Goal: Task Accomplishment & Management: Manage account settings

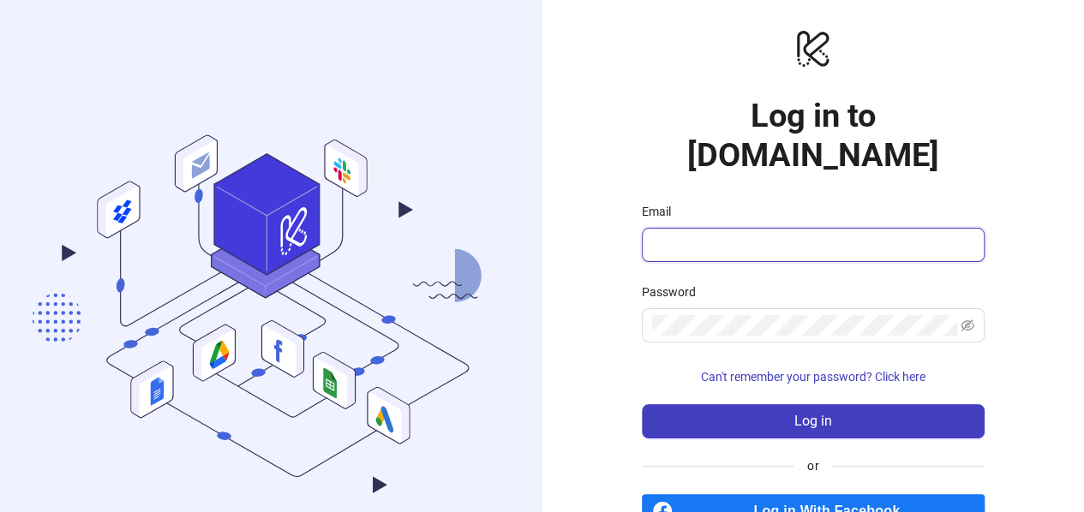
click at [687, 235] on input "Email" at bounding box center [811, 245] width 319 height 21
drag, startPoint x: 677, startPoint y: 190, endPoint x: 692, endPoint y: 212, distance: 26.4
click at [677, 228] on span at bounding box center [813, 245] width 343 height 34
drag, startPoint x: 699, startPoint y: 219, endPoint x: 726, endPoint y: 225, distance: 27.4
click at [698, 228] on span at bounding box center [813, 245] width 343 height 34
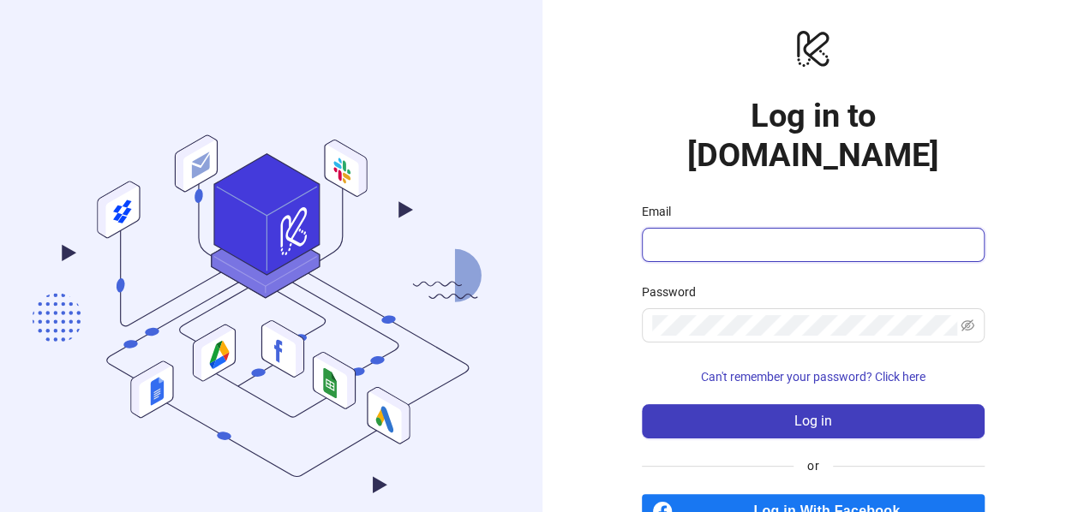
click at [792, 235] on input "Email" at bounding box center [811, 245] width 319 height 21
type input "**********"
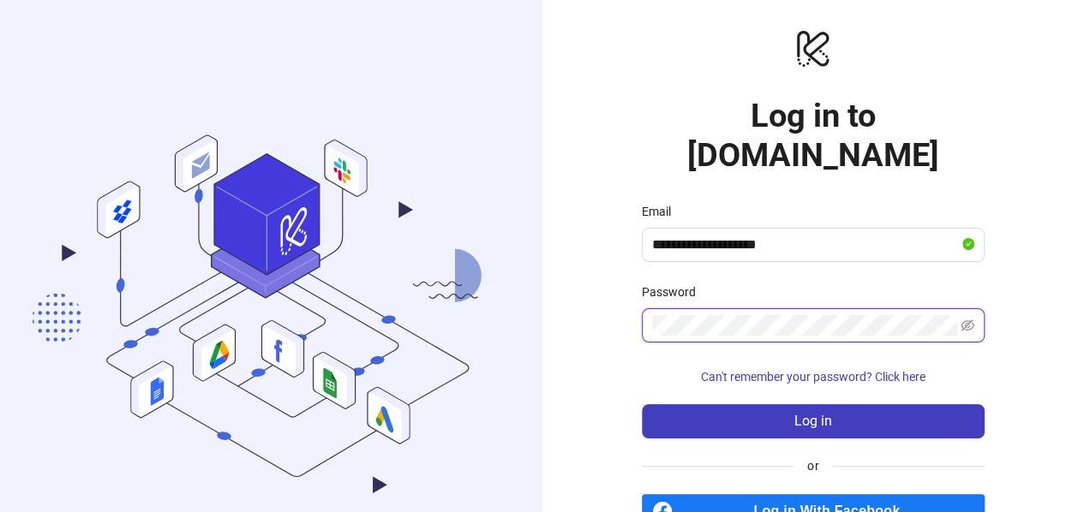
click at [642, 404] on button "Log in" at bounding box center [813, 421] width 343 height 34
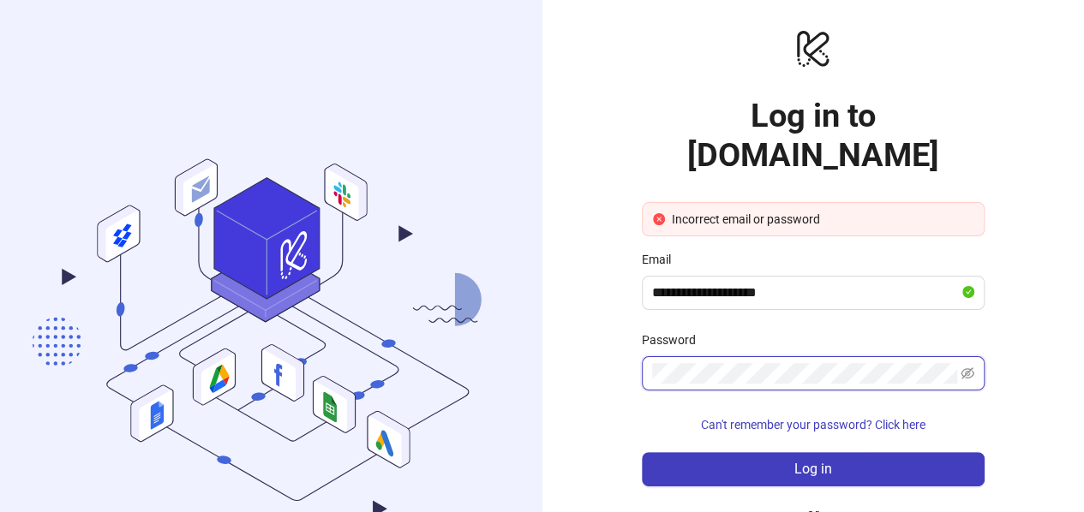
click at [642, 452] on button "Log in" at bounding box center [813, 469] width 343 height 34
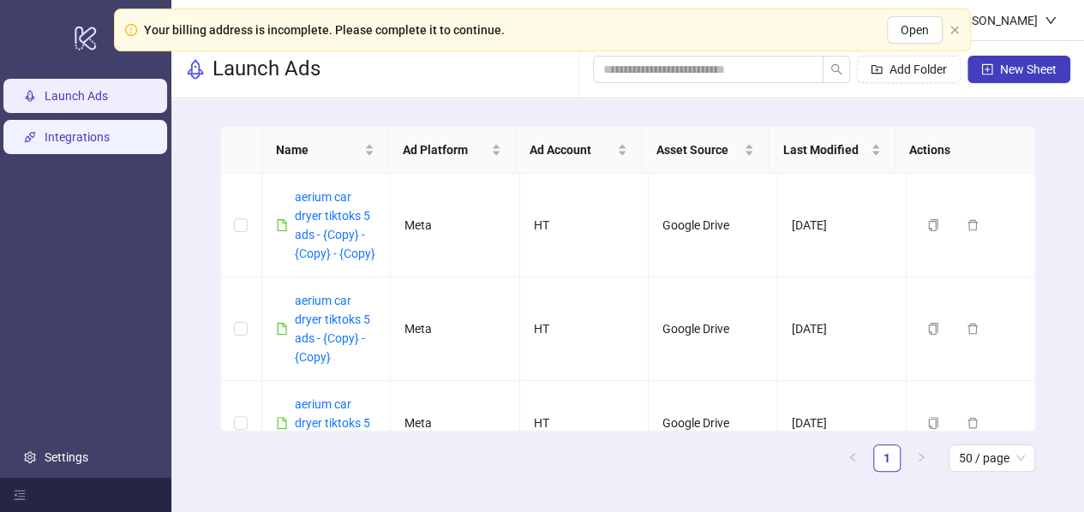
click at [69, 132] on link "Integrations" at bounding box center [77, 137] width 65 height 14
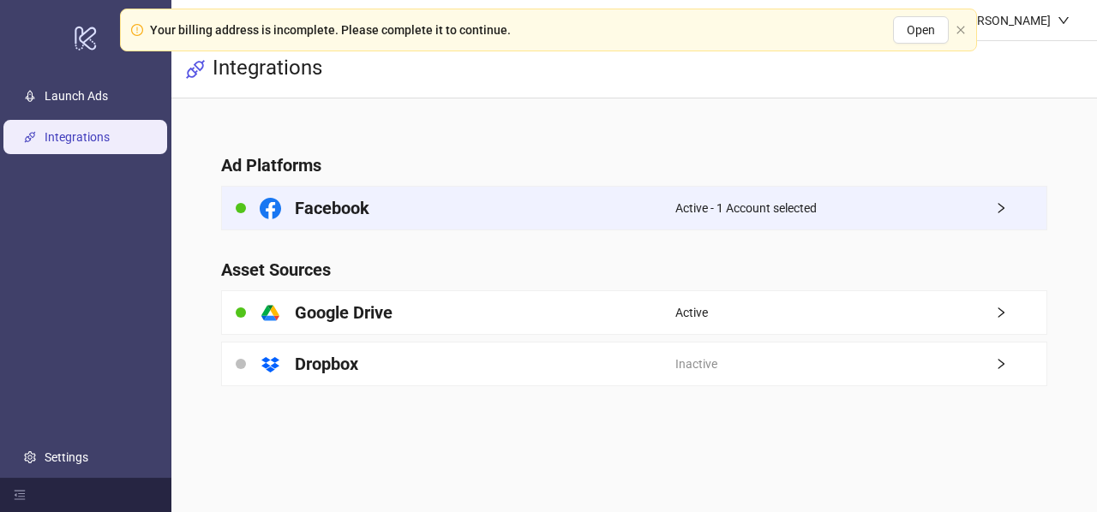
click at [669, 207] on div "Facebook" at bounding box center [449, 208] width 454 height 43
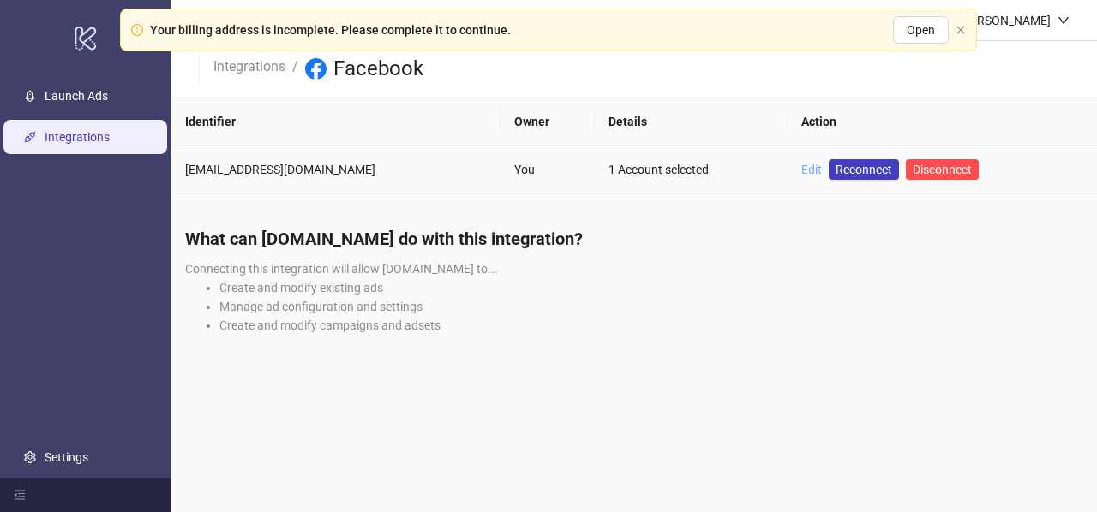
click at [801, 169] on link "Edit" at bounding box center [811, 170] width 21 height 14
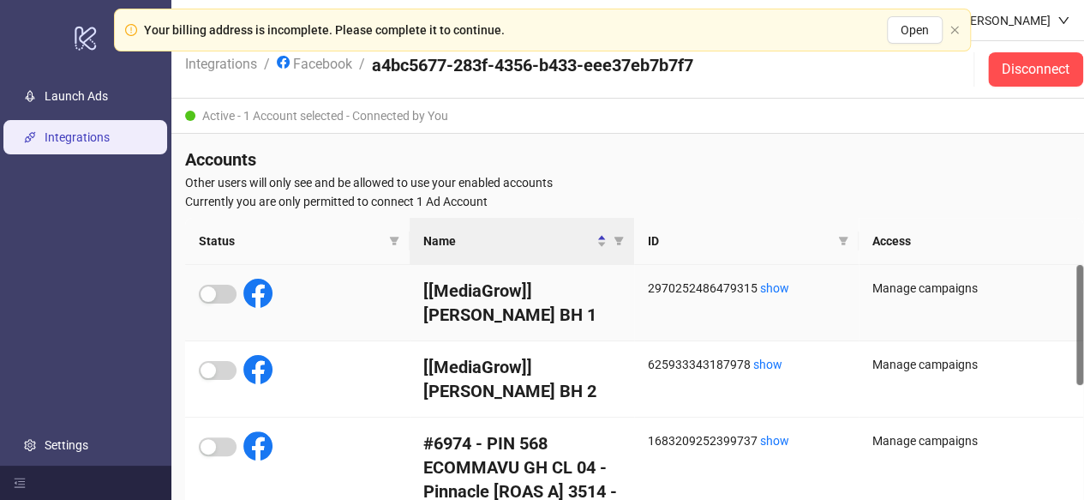
scroll to position [86, 0]
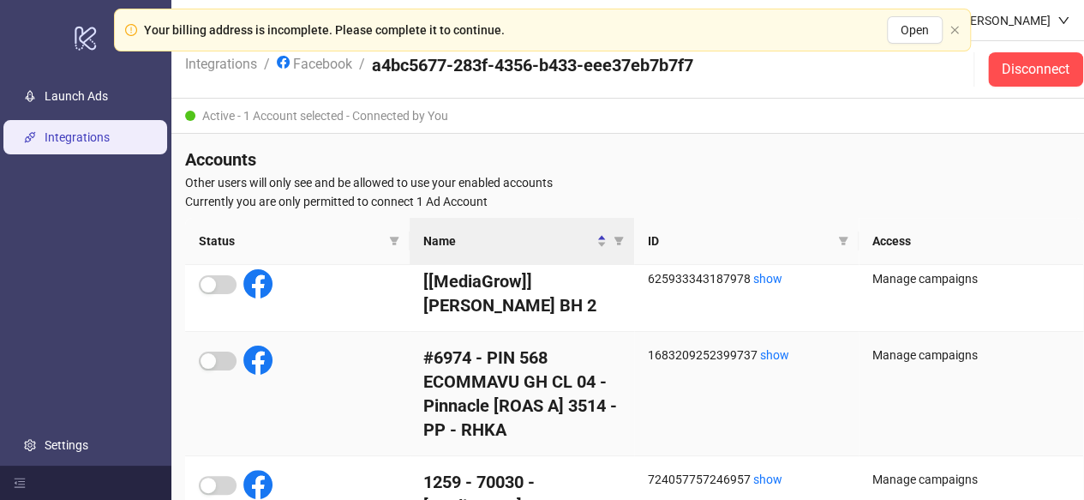
click at [933, 352] on div "Manage campaigns" at bounding box center [970, 354] width 197 height 19
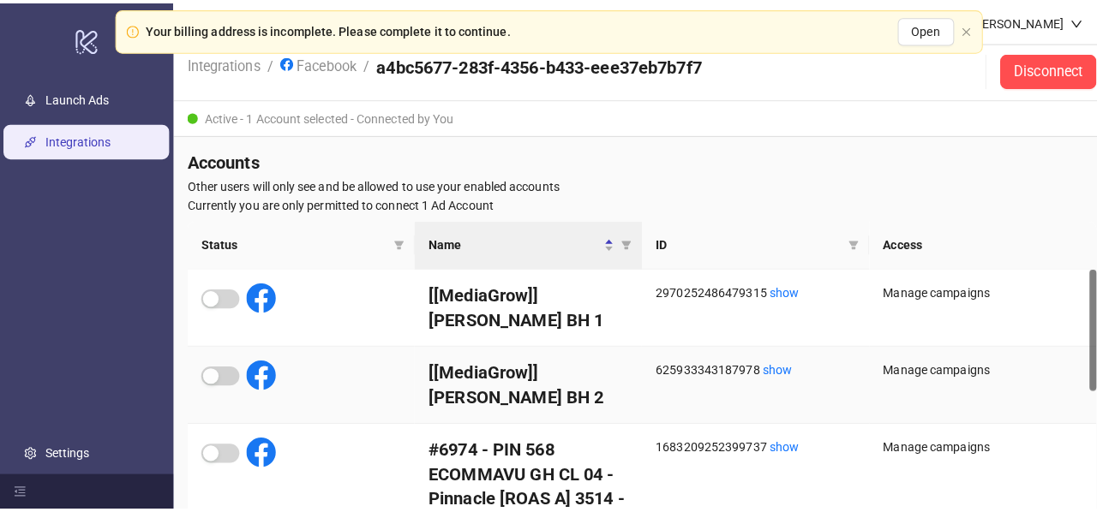
scroll to position [0, 0]
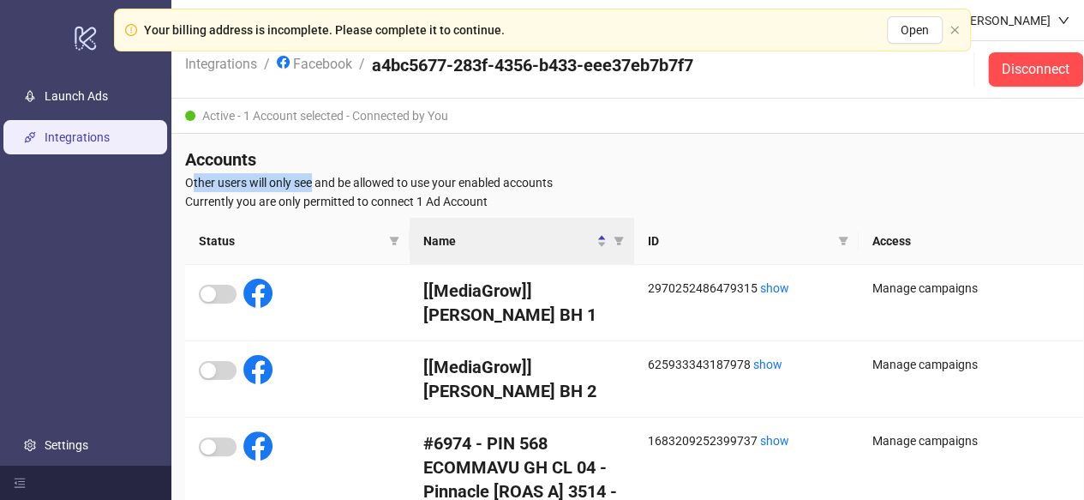
drag, startPoint x: 193, startPoint y: 181, endPoint x: 311, endPoint y: 174, distance: 118.5
click at [311, 174] on span "Other users will only see and be allowed to use your enabled accounts" at bounding box center [634, 182] width 898 height 19
click at [954, 32] on icon "close" at bounding box center [954, 30] width 10 height 10
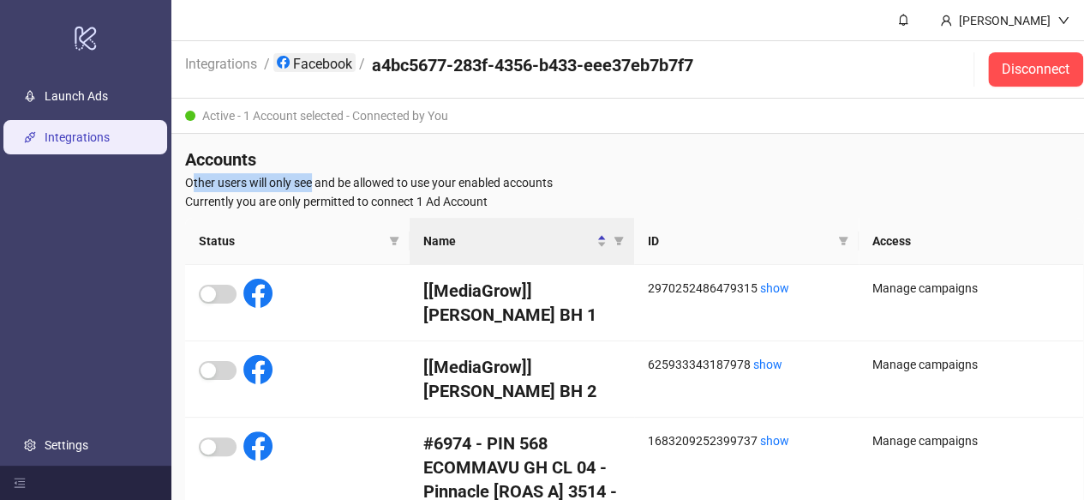
click at [303, 61] on link "Facebook" at bounding box center [314, 62] width 82 height 19
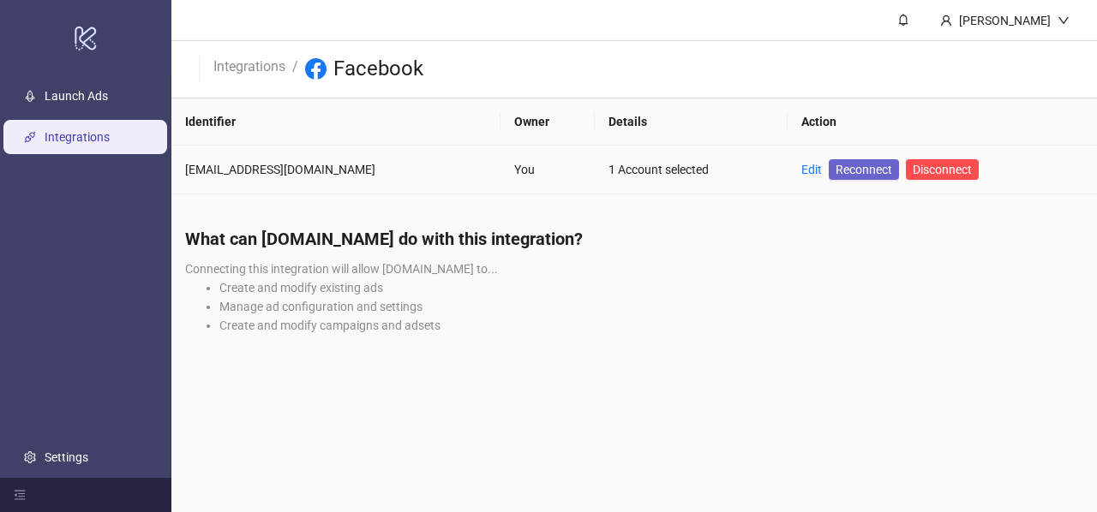
click at [835, 173] on span "Reconnect" at bounding box center [863, 169] width 57 height 19
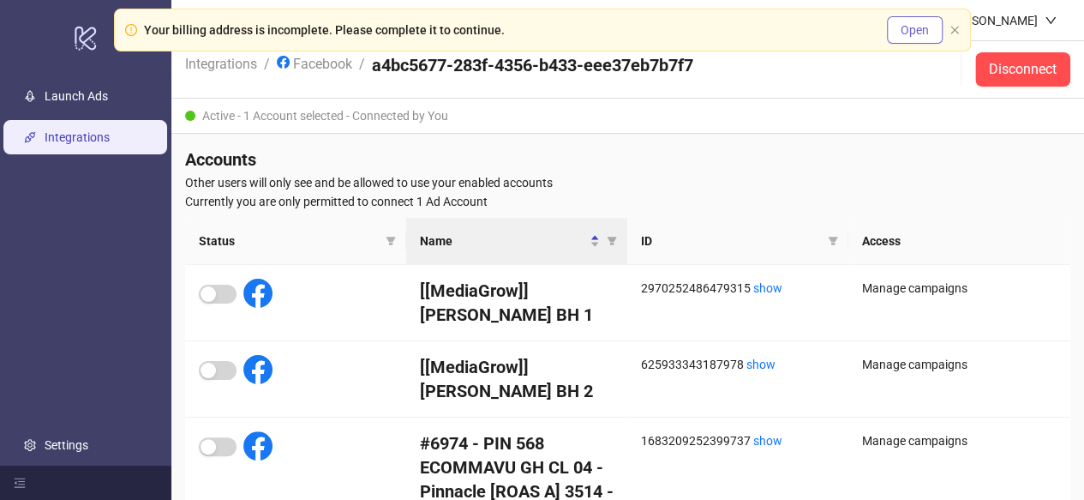
click at [907, 33] on span "Open" at bounding box center [915, 30] width 28 height 14
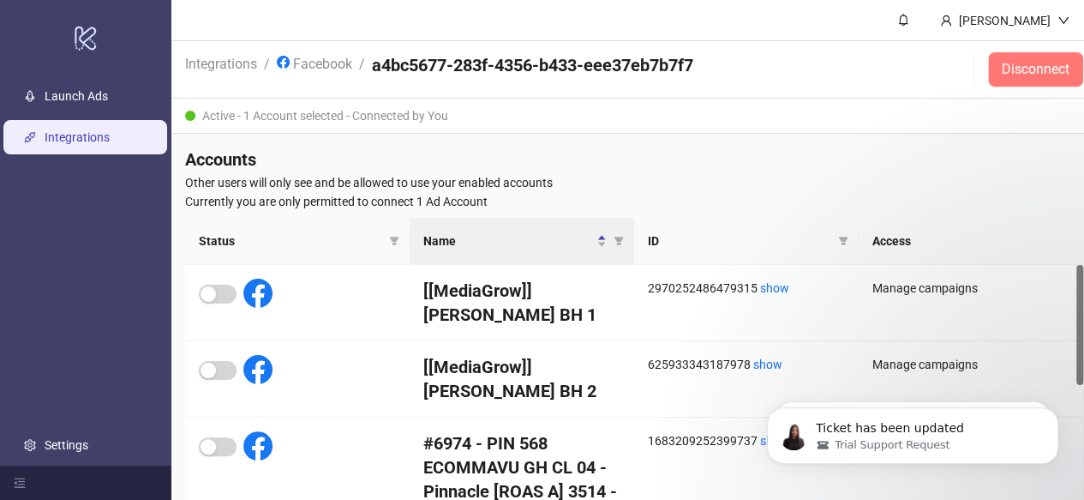
click at [1004, 75] on span "Disconnect" at bounding box center [1036, 69] width 68 height 15
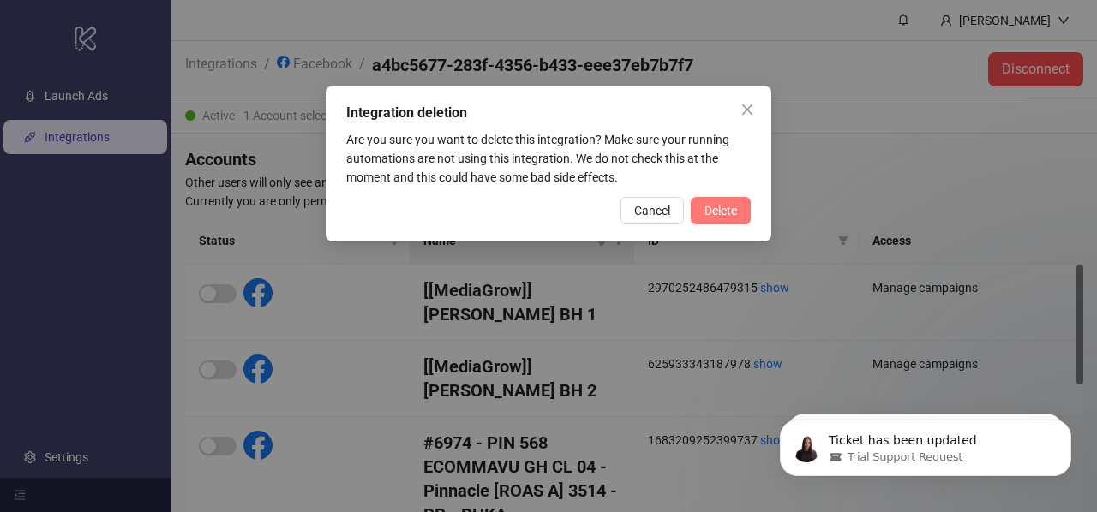
click at [710, 212] on span "Delete" at bounding box center [720, 211] width 33 height 14
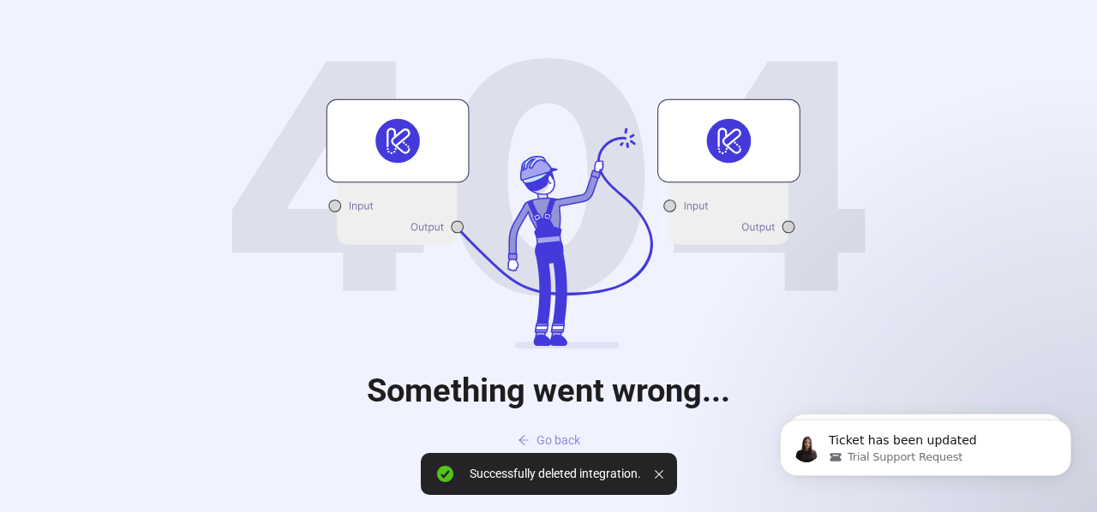
click at [562, 441] on span "Go back" at bounding box center [558, 441] width 44 height 14
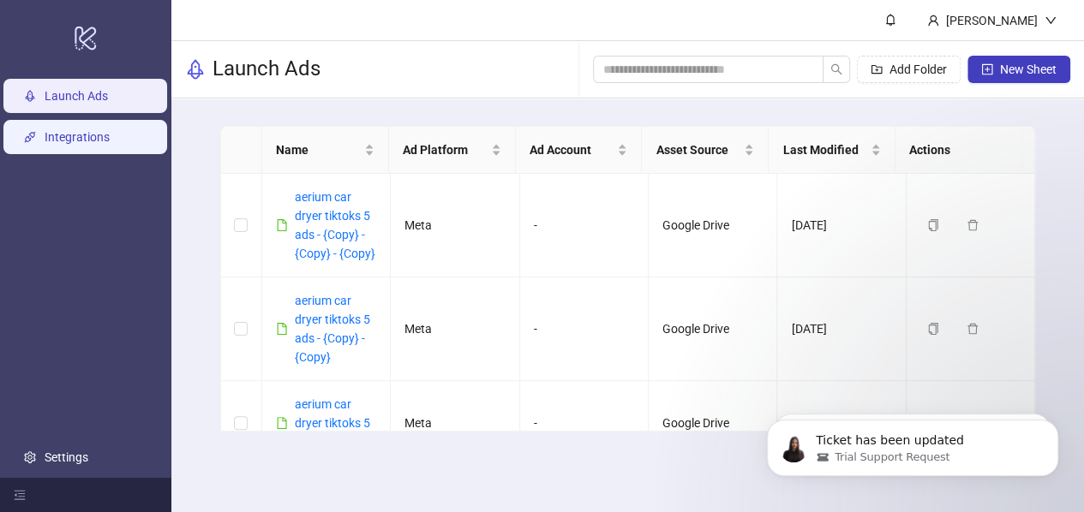
click at [57, 134] on link "Integrations" at bounding box center [77, 137] width 65 height 14
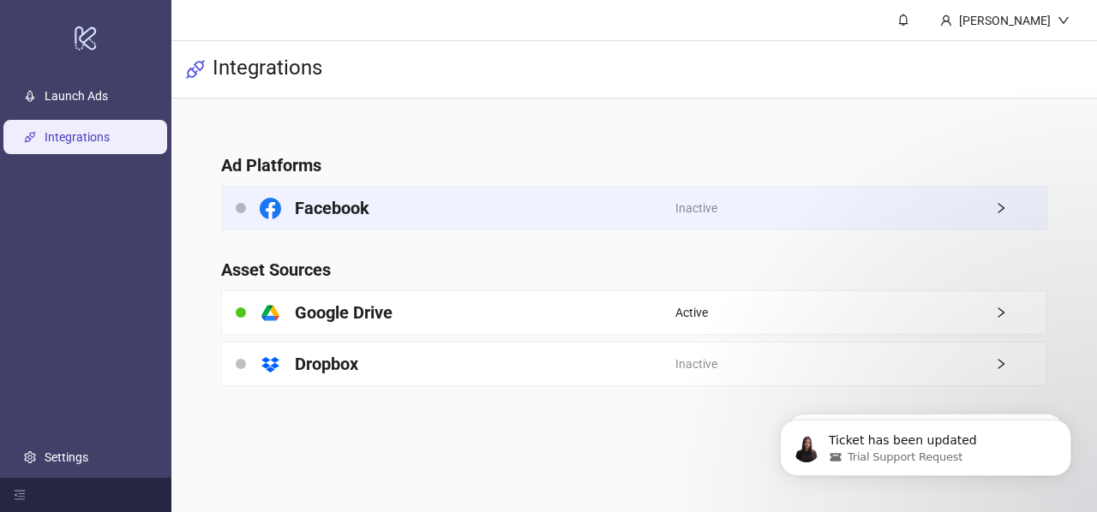
click at [929, 208] on div "Inactive" at bounding box center [860, 208] width 371 height 43
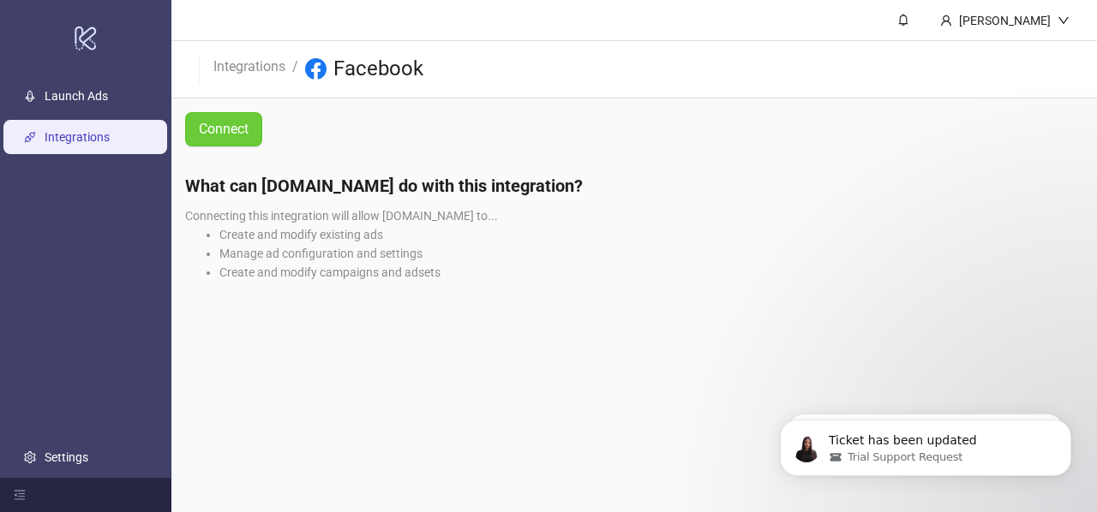
click at [240, 144] on link "Connect" at bounding box center [223, 129] width 77 height 34
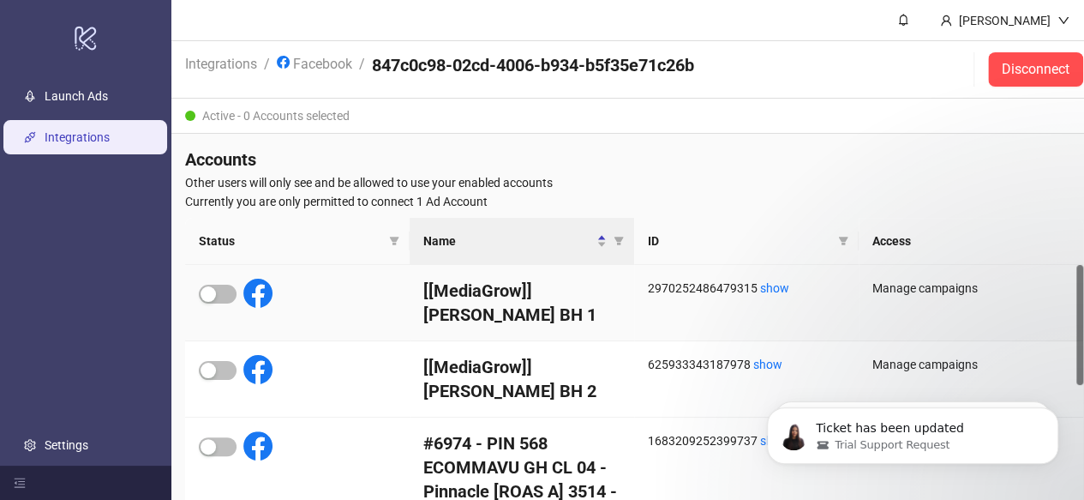
scroll to position [86, 0]
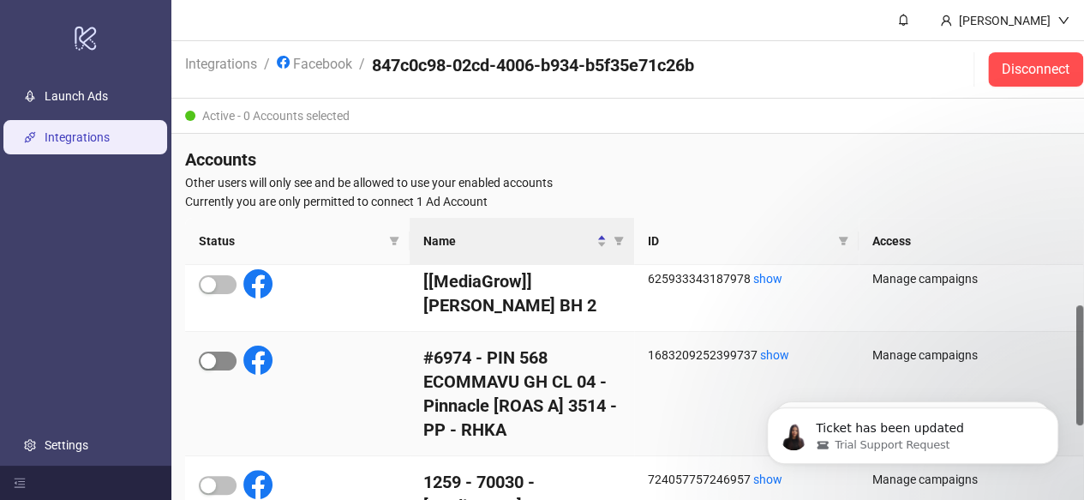
click at [213, 362] on div "button" at bounding box center [208, 360] width 15 height 15
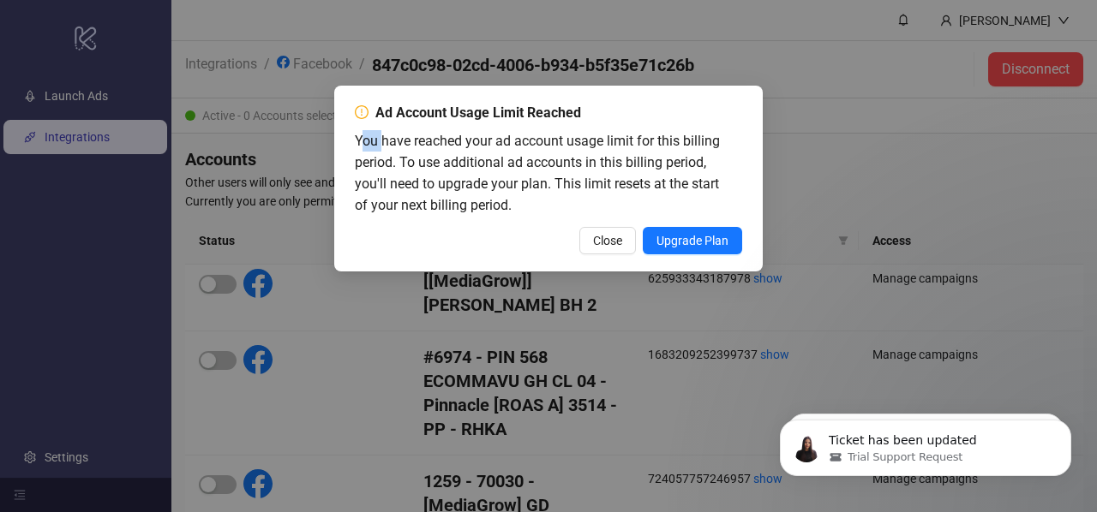
drag, startPoint x: 358, startPoint y: 140, endPoint x: 384, endPoint y: 145, distance: 26.2
click at [384, 145] on span "You have reached your ad account usage limit for this billing period. To use ad…" at bounding box center [537, 173] width 365 height 81
click at [363, 159] on span "You have reached your ad account usage limit for this billing period. To use ad…" at bounding box center [537, 173] width 365 height 81
drag, startPoint x: 366, startPoint y: 159, endPoint x: 437, endPoint y: 159, distance: 71.1
click at [437, 159] on span "You have reached your ad account usage limit for this billing period. To use ad…" at bounding box center [537, 173] width 365 height 81
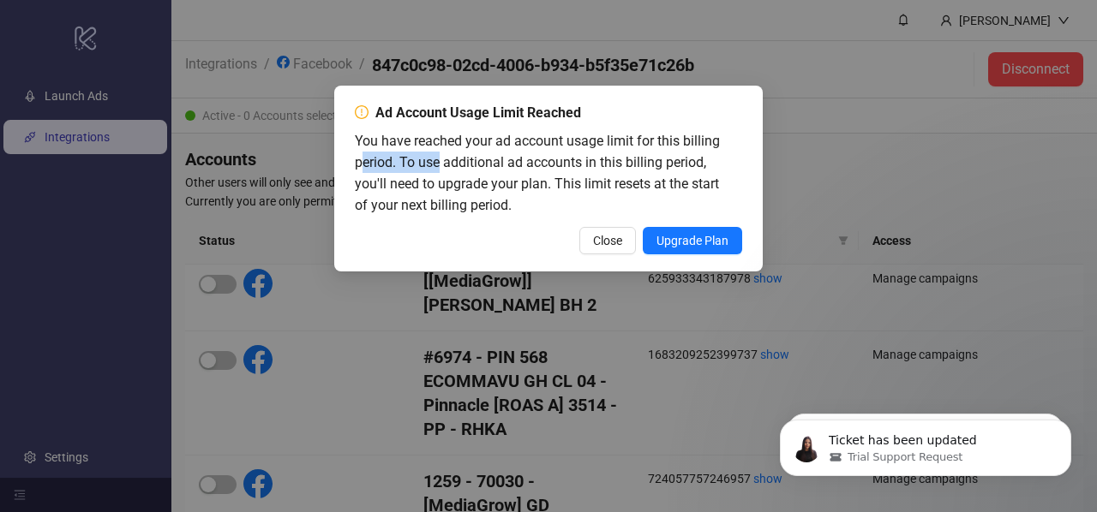
click at [417, 163] on span "You have reached your ad account usage limit for this billing period. To use ad…" at bounding box center [537, 173] width 365 height 81
click at [619, 338] on div "Ad Account Usage Limit Reached You have reached your ad account usage limit for…" at bounding box center [548, 256] width 1097 height 512
click at [598, 234] on span "Close" at bounding box center [607, 241] width 29 height 14
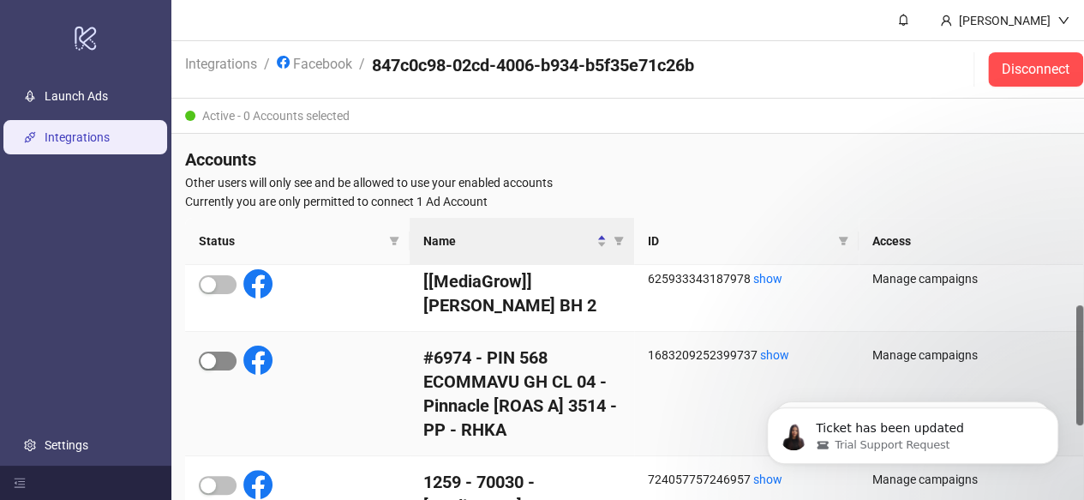
click at [225, 366] on span "button" at bounding box center [218, 360] width 38 height 19
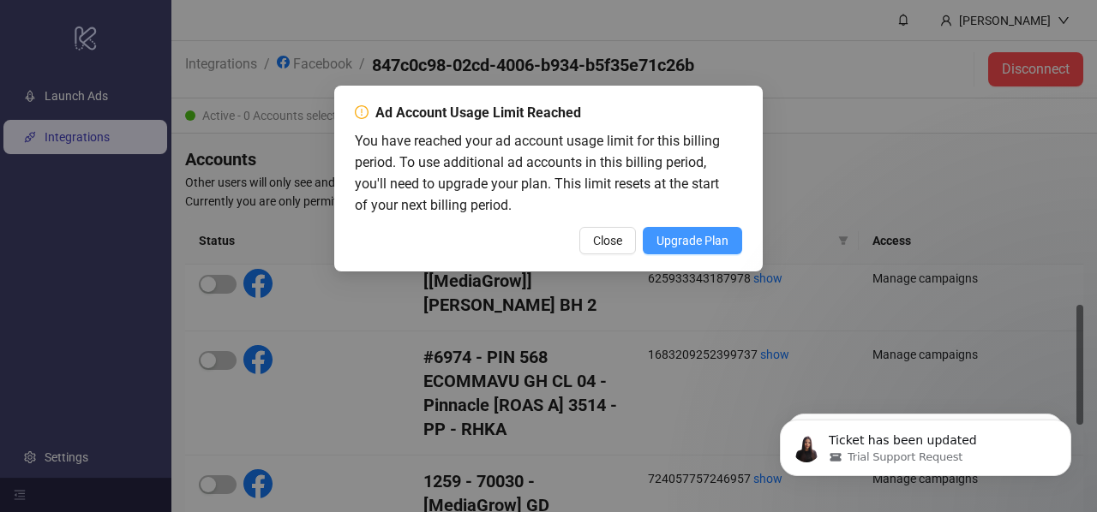
click at [677, 243] on span "Upgrade Plan" at bounding box center [692, 241] width 72 height 14
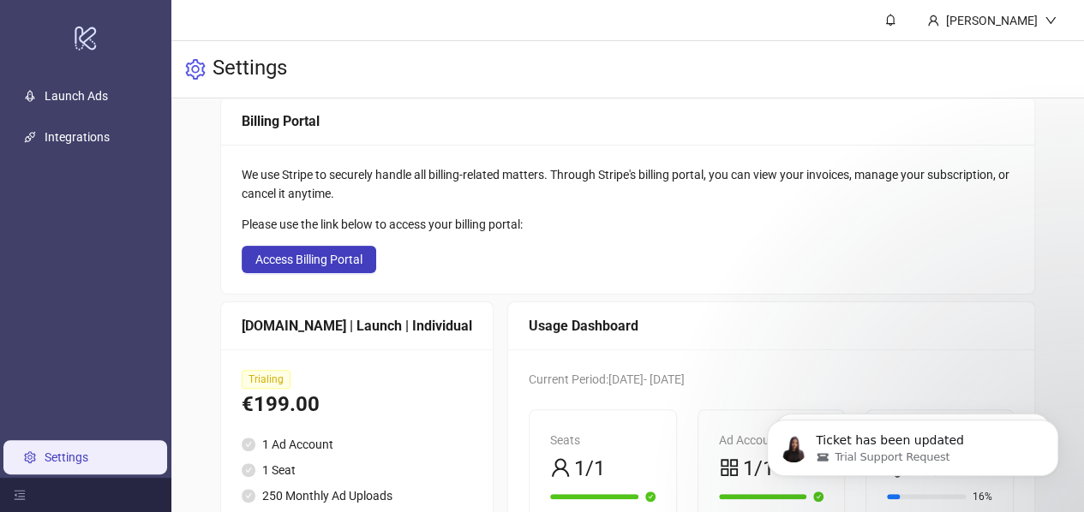
scroll to position [86, 0]
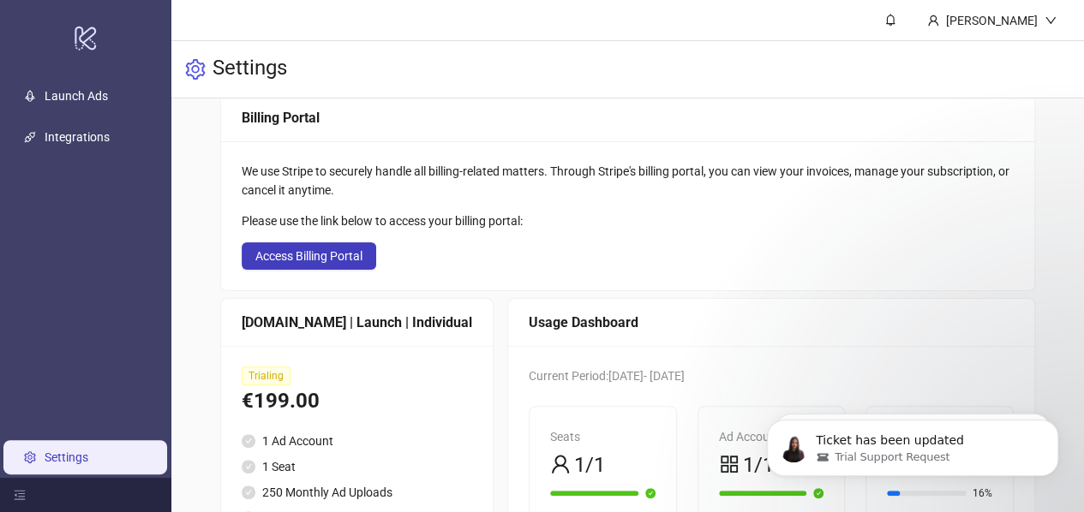
click at [576, 374] on span "Current Period: 2025-09-07 - 2025-09-14" at bounding box center [607, 376] width 156 height 14
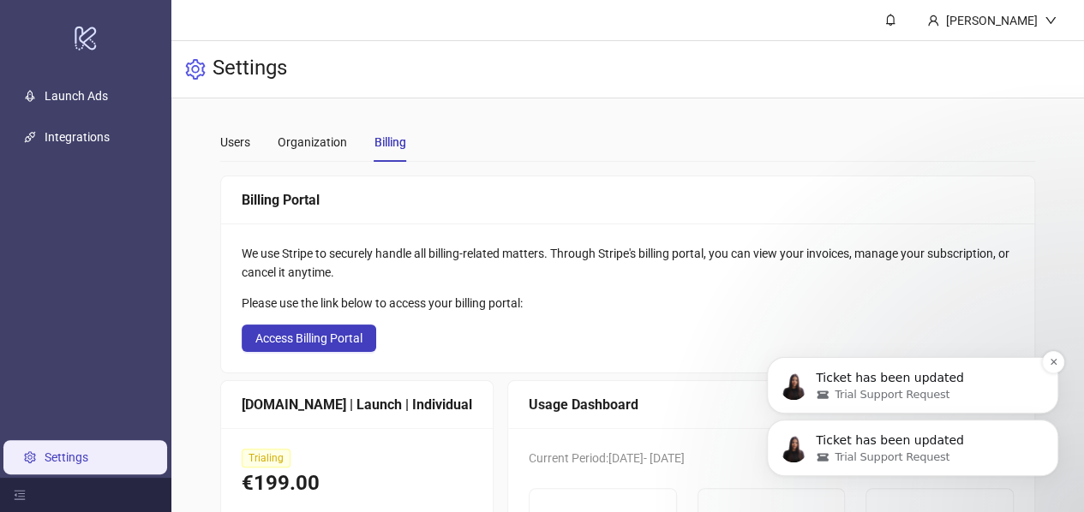
scroll to position [0, 0]
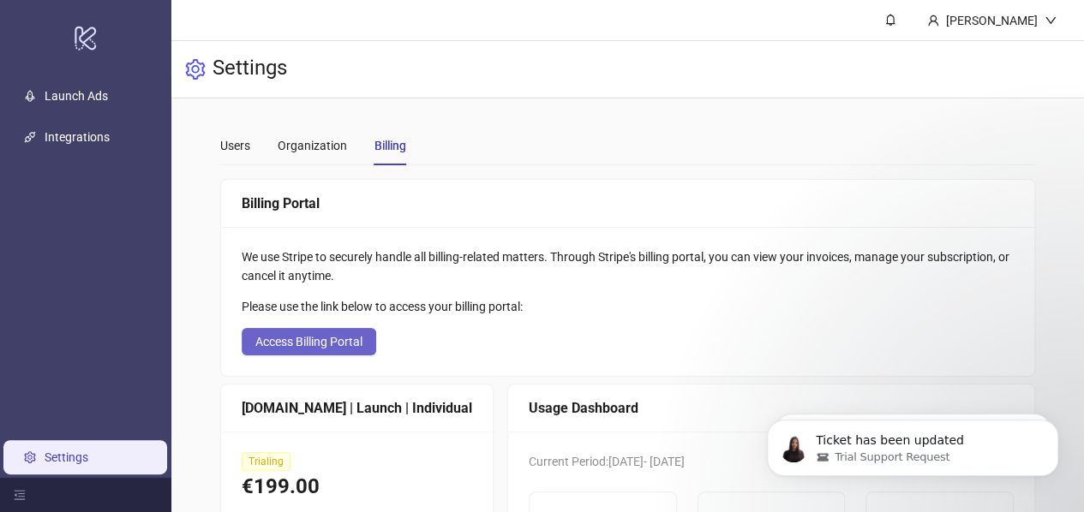
click at [312, 333] on button "Access Billing Portal" at bounding box center [309, 341] width 135 height 27
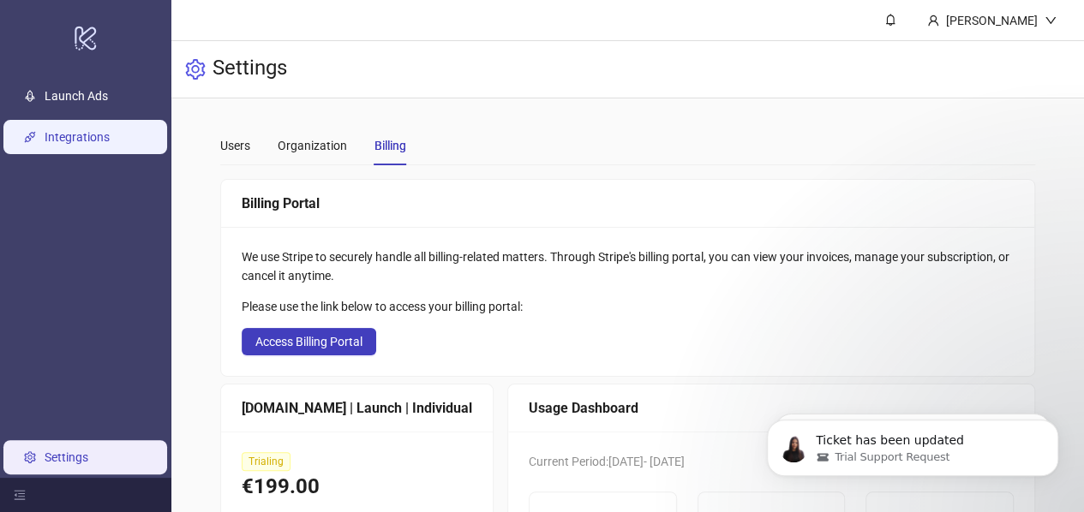
click at [74, 130] on link "Integrations" at bounding box center [77, 137] width 65 height 14
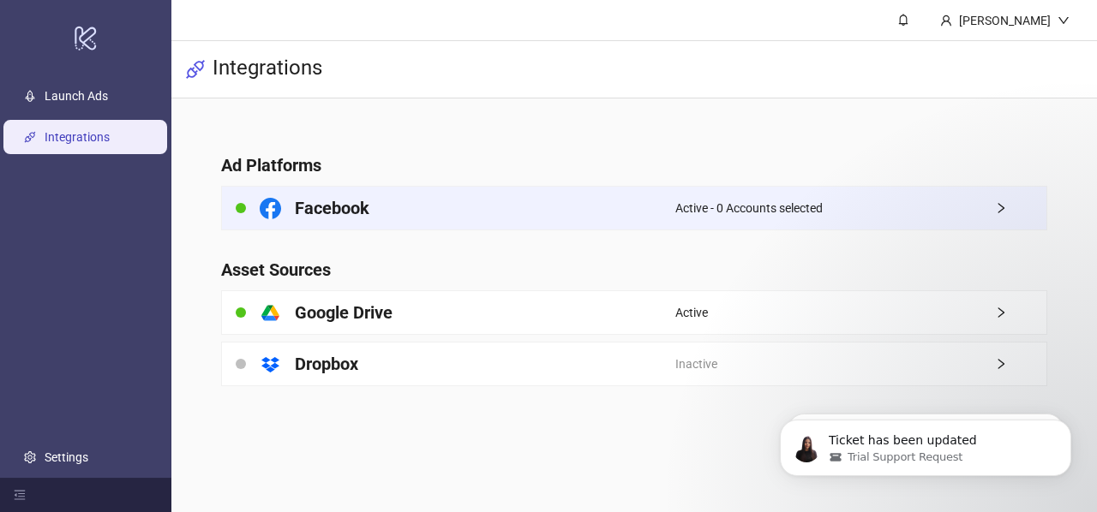
click at [974, 209] on div "Active - 0 Accounts selected" at bounding box center [860, 208] width 371 height 43
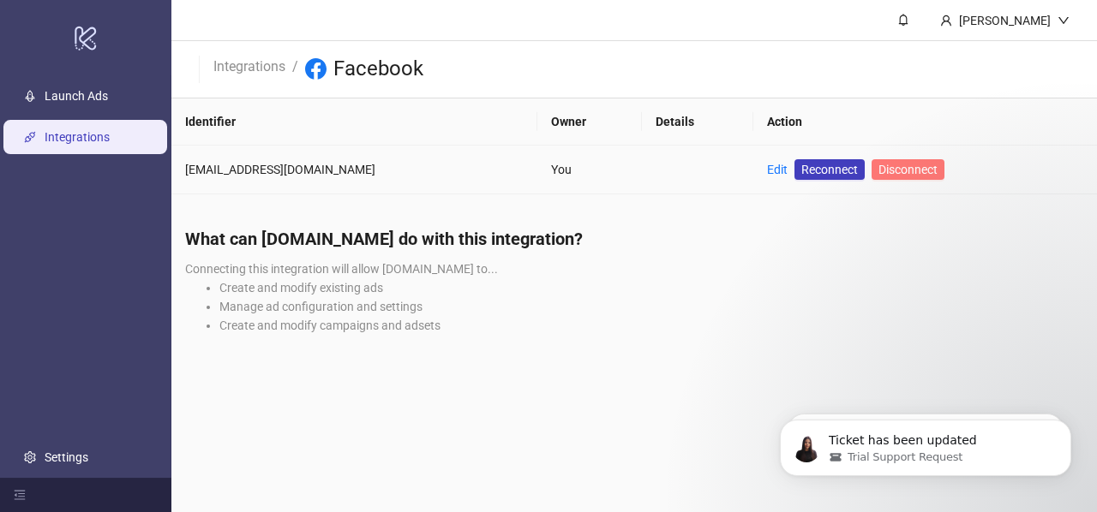
click at [871, 177] on button "Disconnect" at bounding box center [907, 169] width 73 height 21
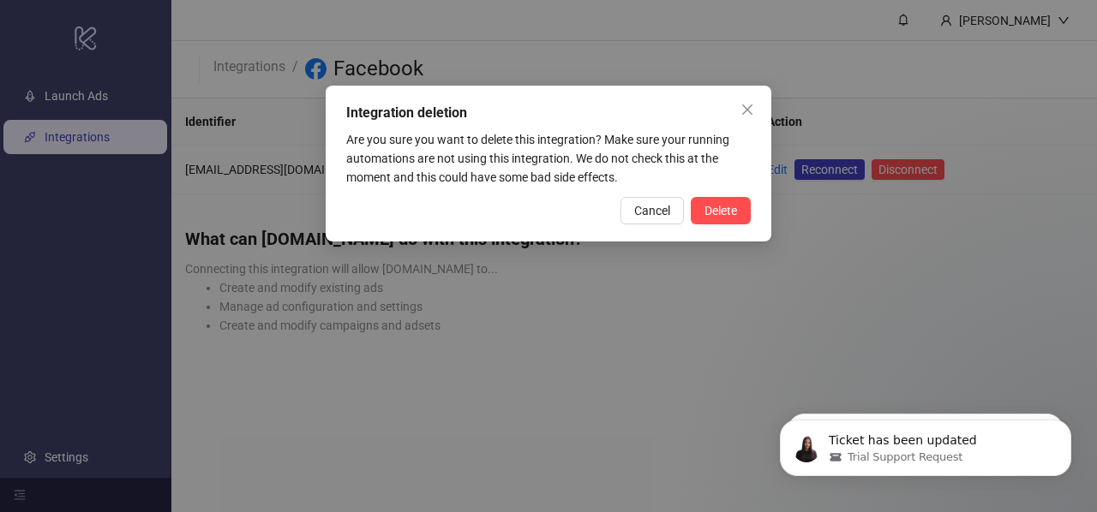
click at [742, 195] on div "Integration deletion Are you sure you want to delete this integration? Make sur…" at bounding box center [549, 164] width 446 height 156
click at [736, 220] on button "Delete" at bounding box center [721, 210] width 60 height 27
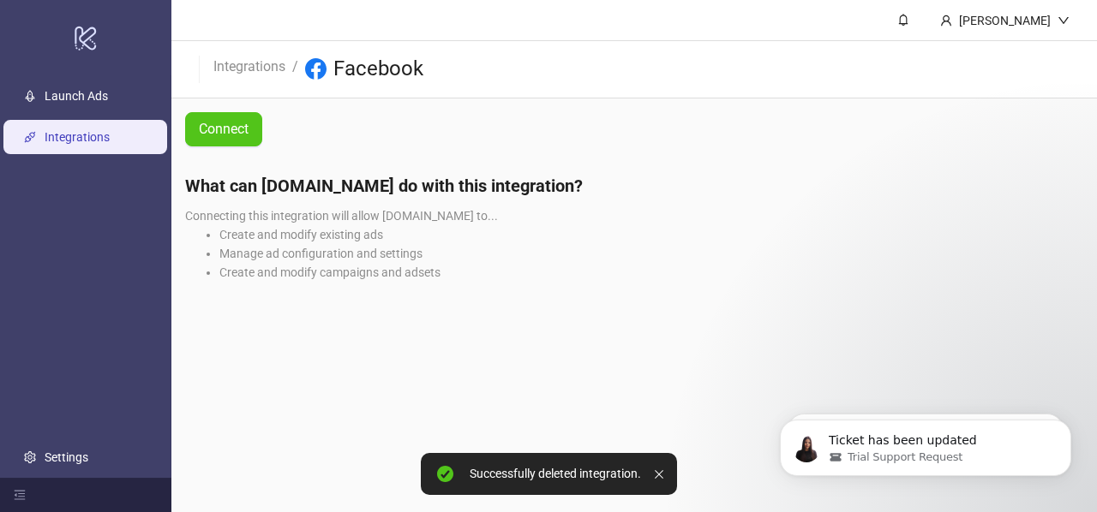
click at [63, 131] on link "Integrations" at bounding box center [77, 137] width 65 height 14
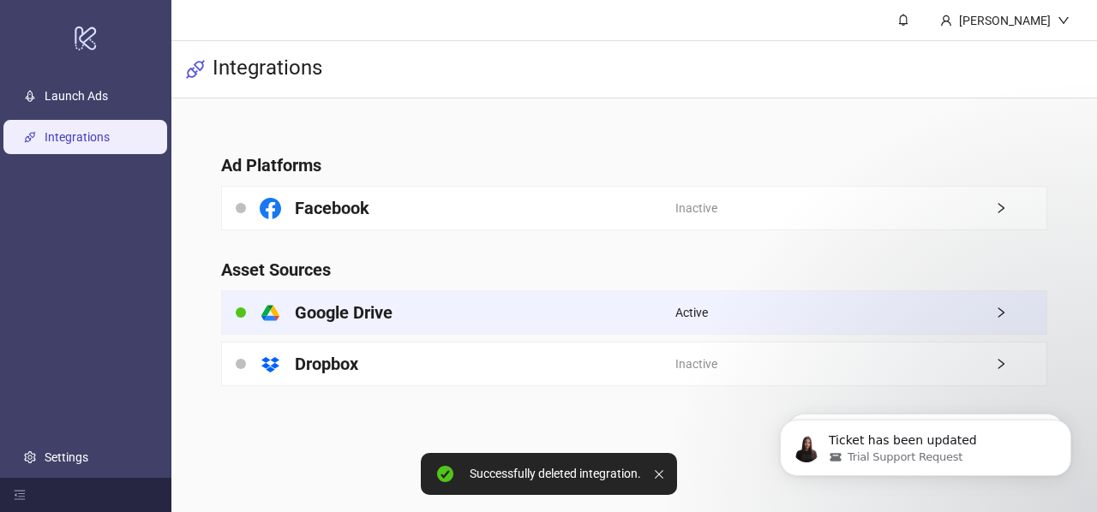
click at [471, 313] on div "platform/google_drive Google Drive" at bounding box center [449, 312] width 454 height 43
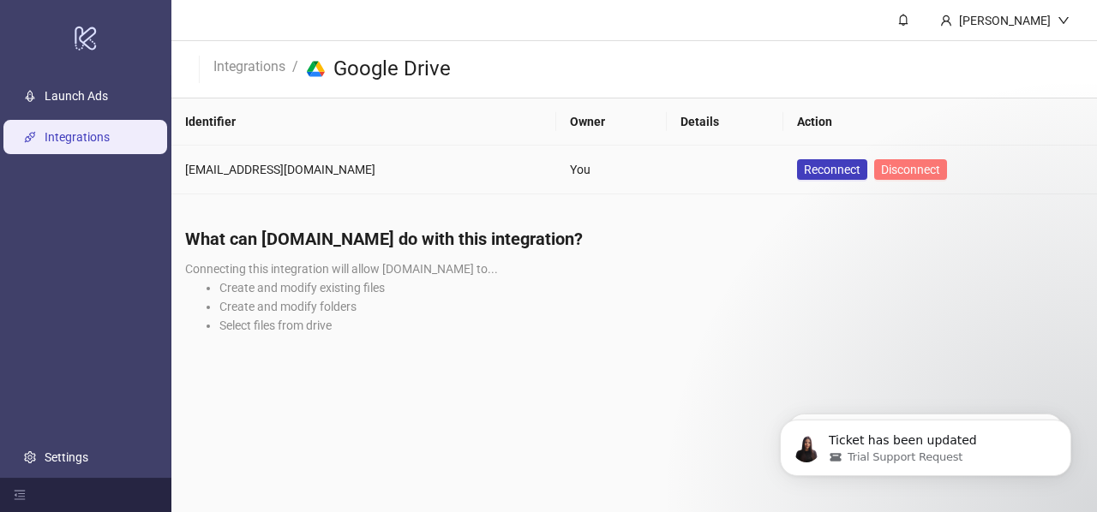
click at [874, 177] on button "Disconnect" at bounding box center [910, 169] width 73 height 21
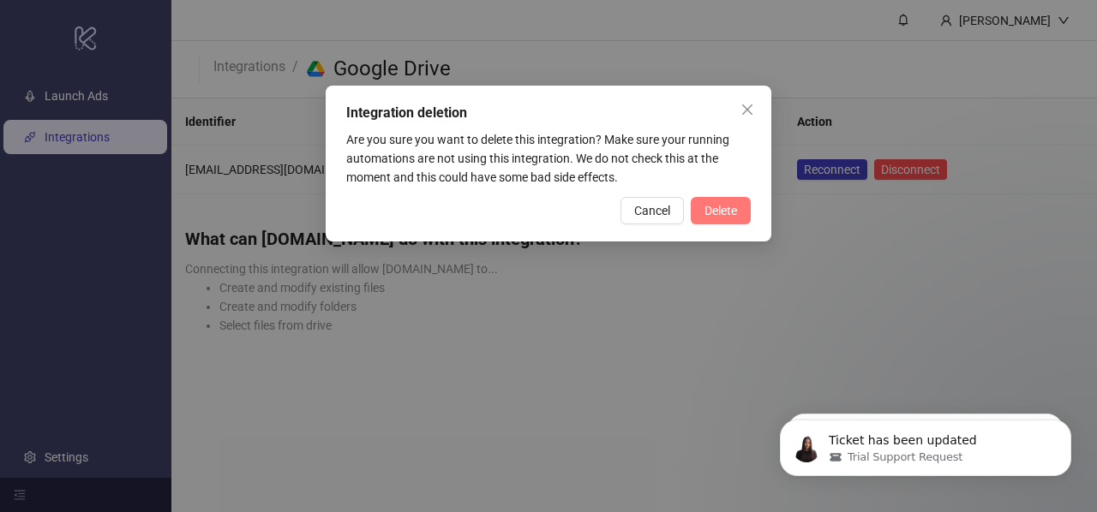
click at [710, 219] on button "Delete" at bounding box center [721, 210] width 60 height 27
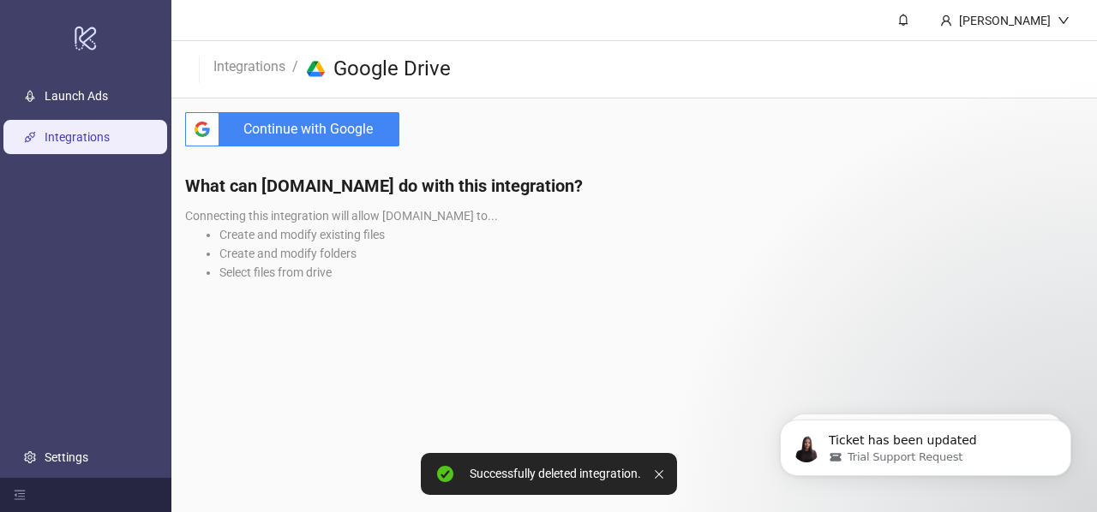
click at [110, 140] on link "Integrations" at bounding box center [77, 137] width 65 height 14
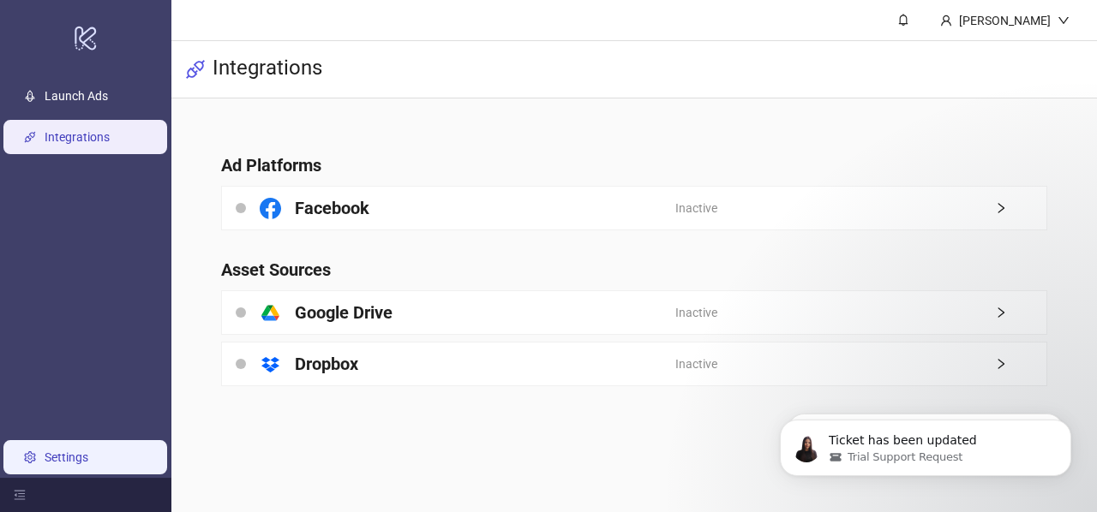
click at [88, 456] on link "Settings" at bounding box center [67, 458] width 44 height 14
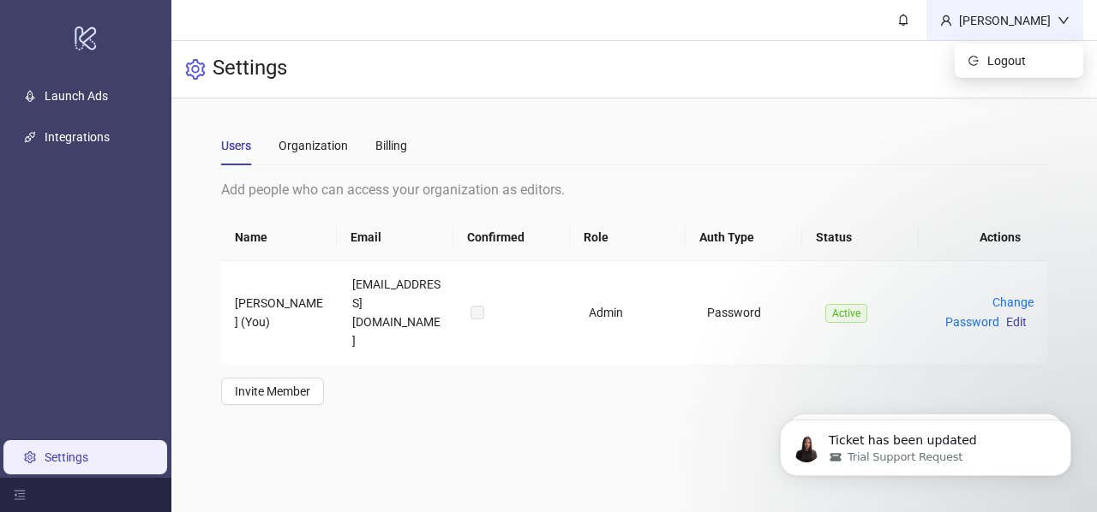
click at [1047, 25] on div "Ricky ma" at bounding box center [1004, 20] width 105 height 19
click at [1033, 57] on span "Logout" at bounding box center [1028, 60] width 82 height 19
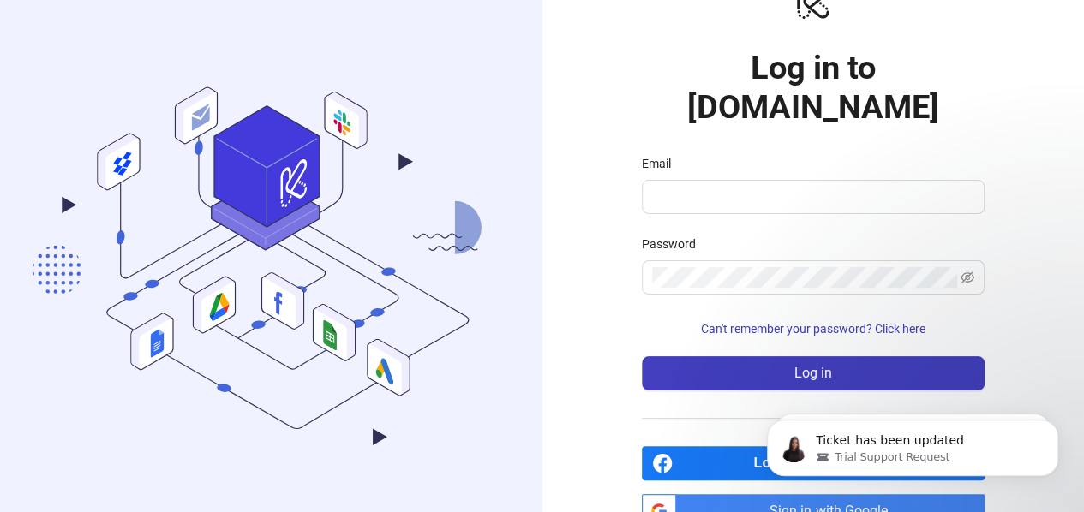
scroll to position [51, 0]
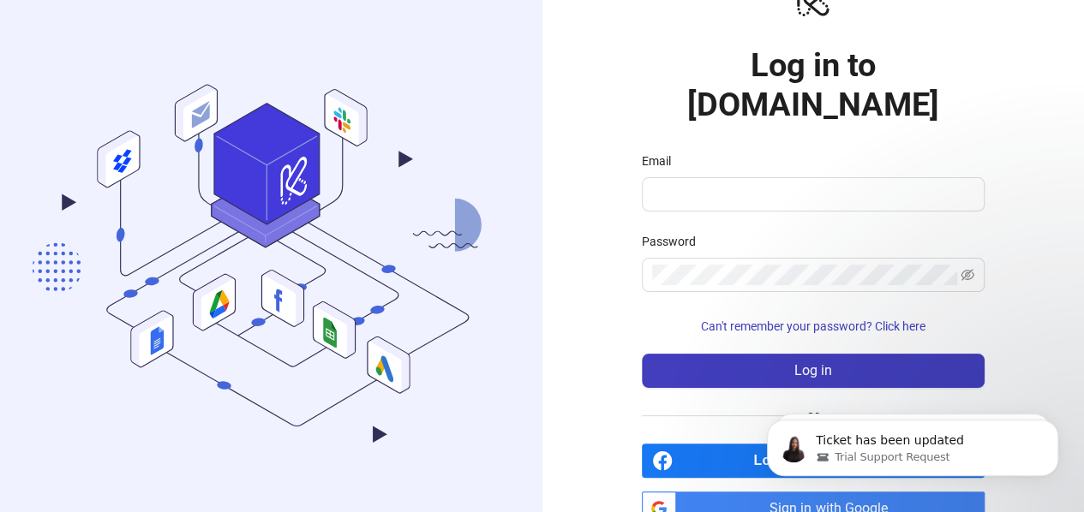
click at [716, 260] on form "Email Password Can't remember your password? Click here Log in" at bounding box center [813, 270] width 343 height 237
